Goal: Information Seeking & Learning: Learn about a topic

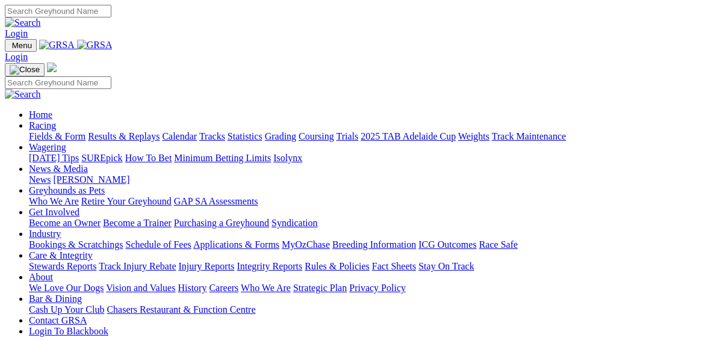
click at [141, 131] on link "Results & Replays" at bounding box center [124, 136] width 72 height 10
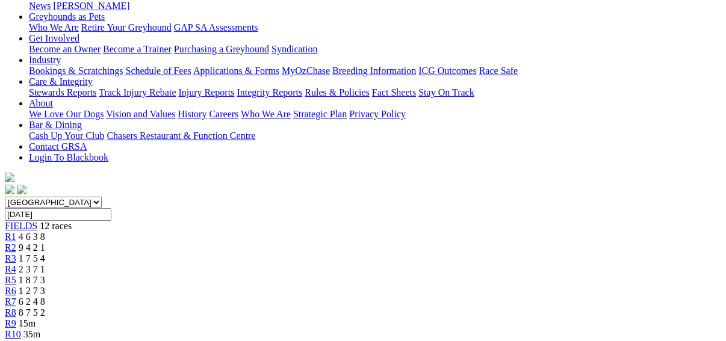
scroll to position [193, 0]
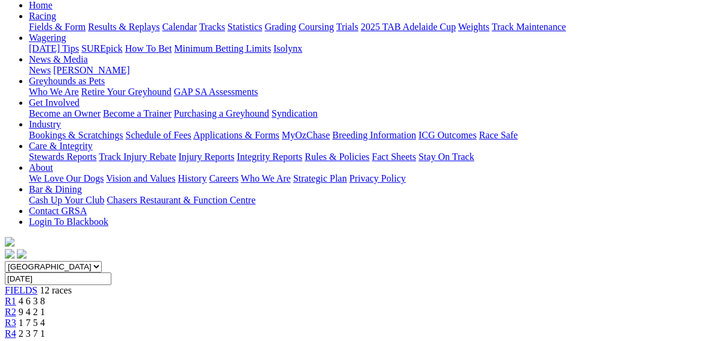
scroll to position [96, 0]
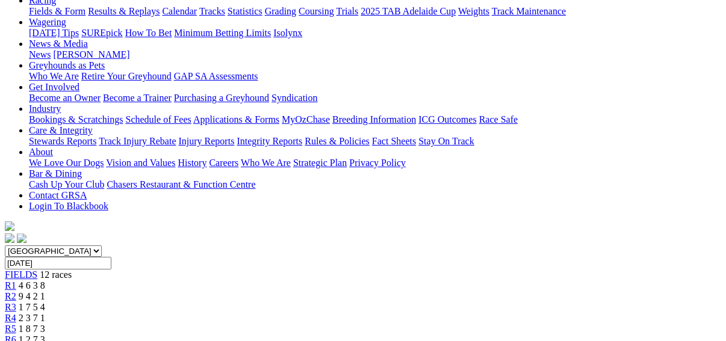
scroll to position [145, 0]
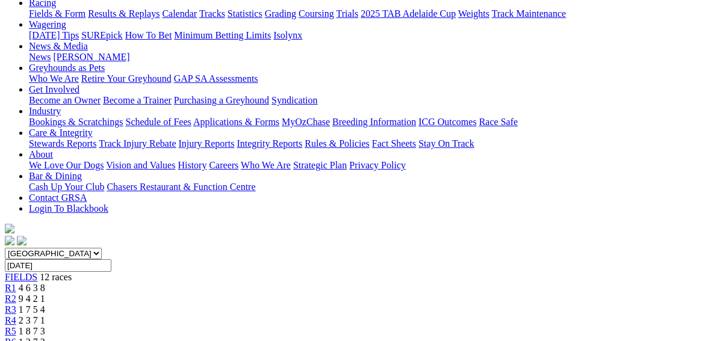
click at [16, 305] on span "R3" at bounding box center [10, 310] width 11 height 10
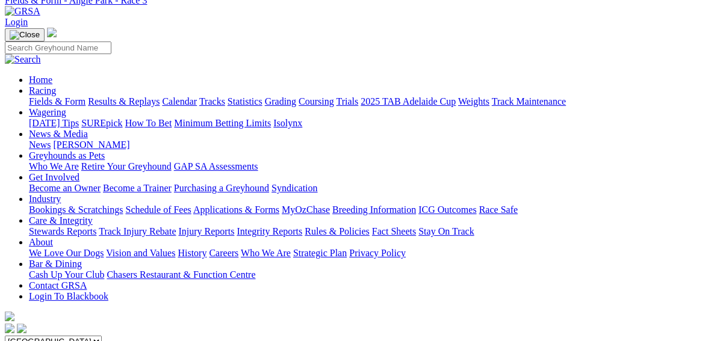
scroll to position [145, 0]
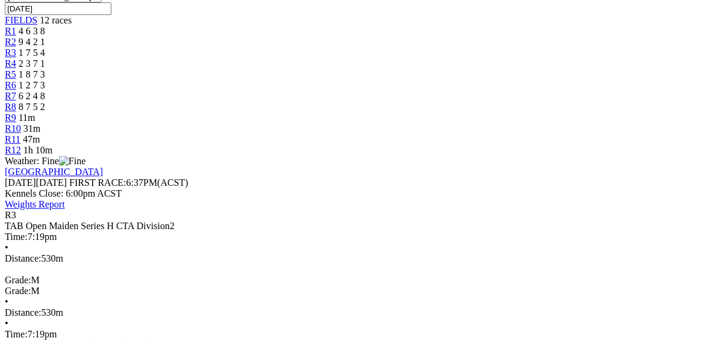
scroll to position [434, 0]
